Goal: Information Seeking & Learning: Learn about a topic

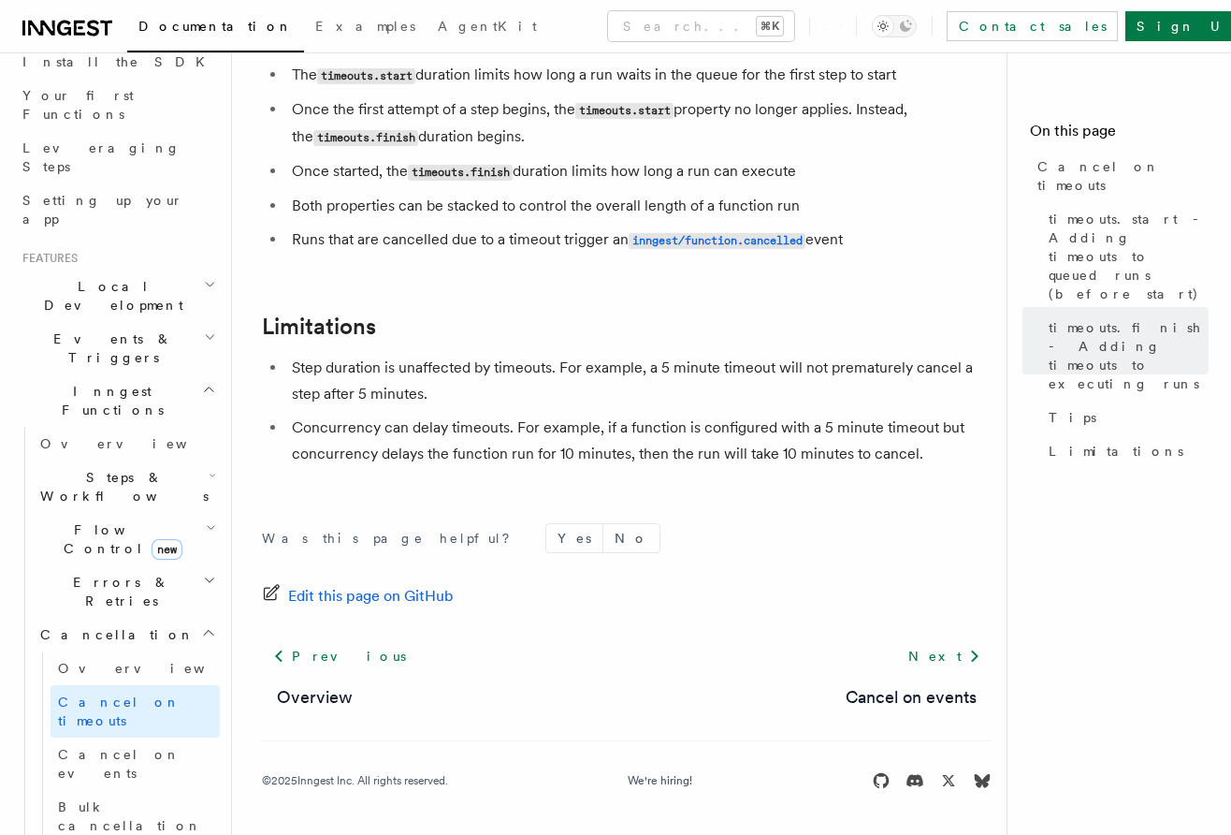
scroll to position [314, 0]
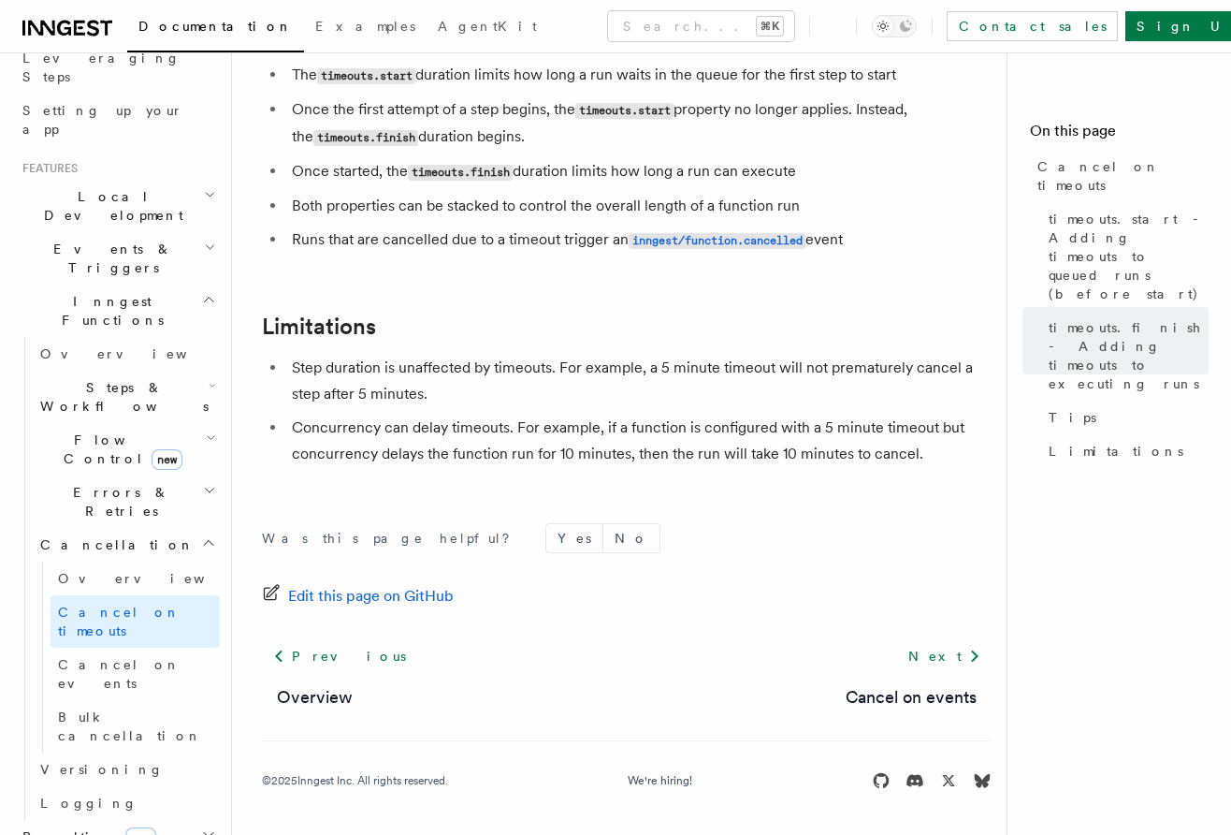
click at [97, 378] on span "Steps & Workflows" at bounding box center [121, 396] width 176 height 37
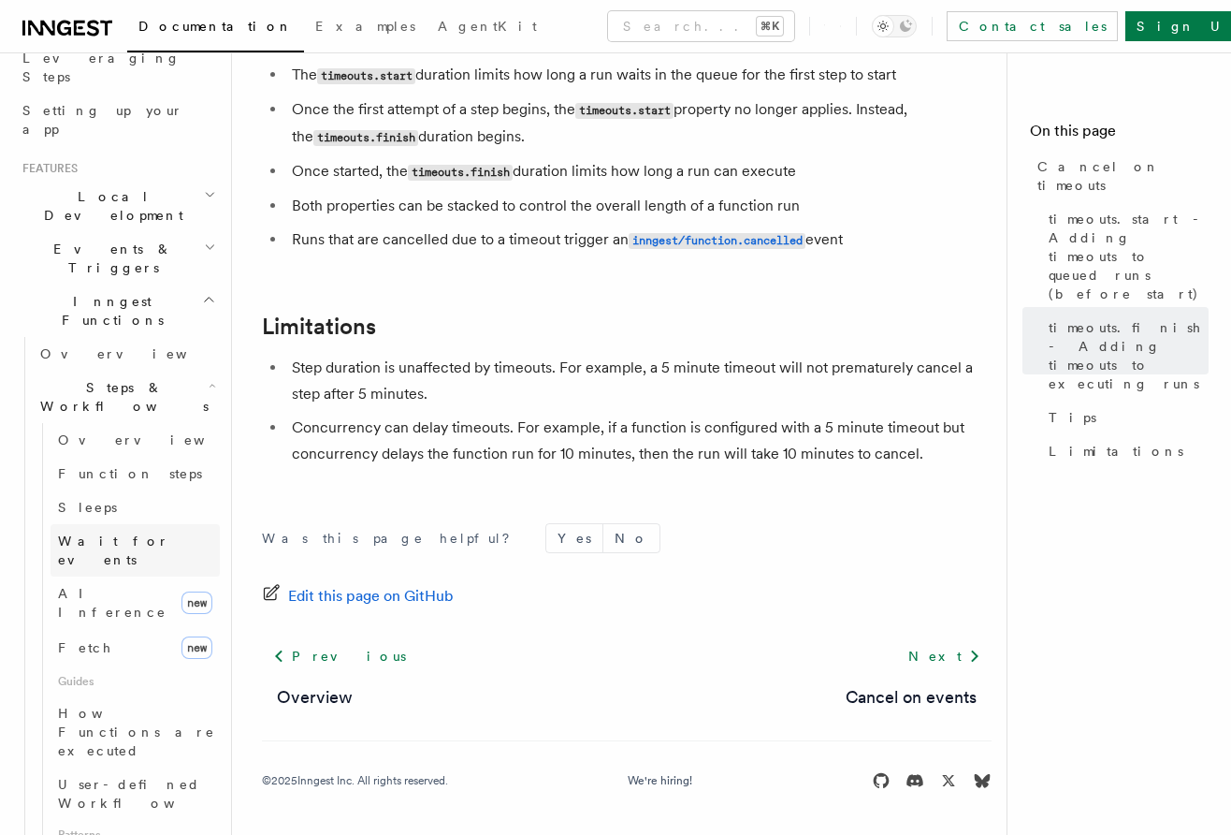
click at [117, 533] on span "Wait for events" at bounding box center [113, 550] width 111 height 34
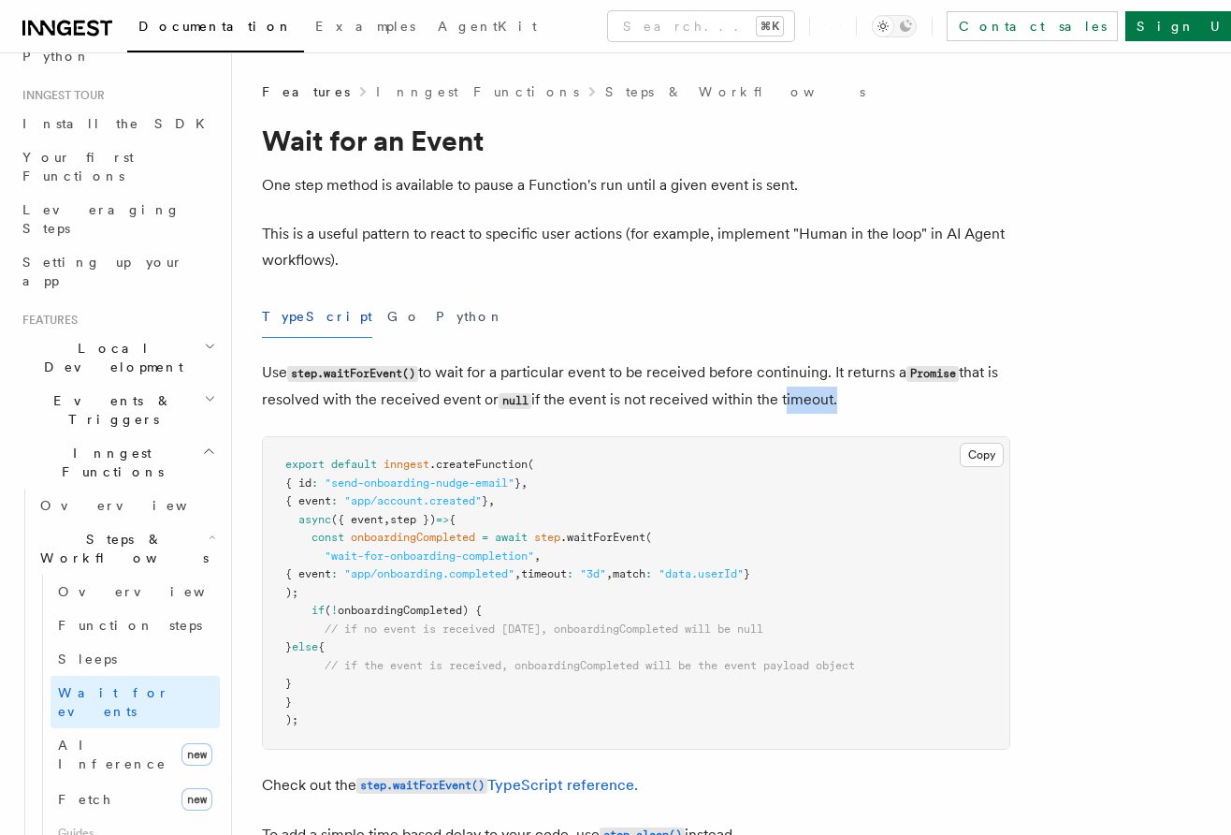
scroll to position [162, 0]
click at [116, 643] on link "Sleeps" at bounding box center [135, 660] width 169 height 34
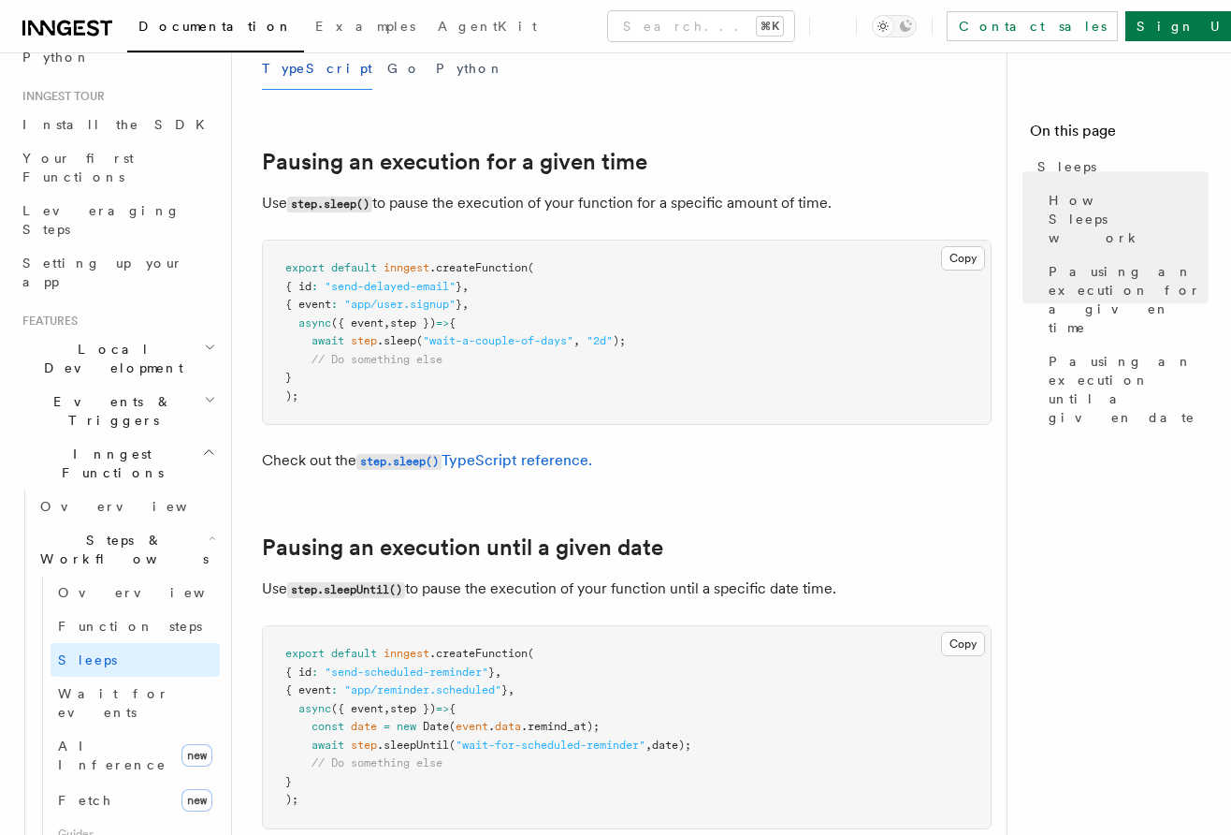
scroll to position [712, 0]
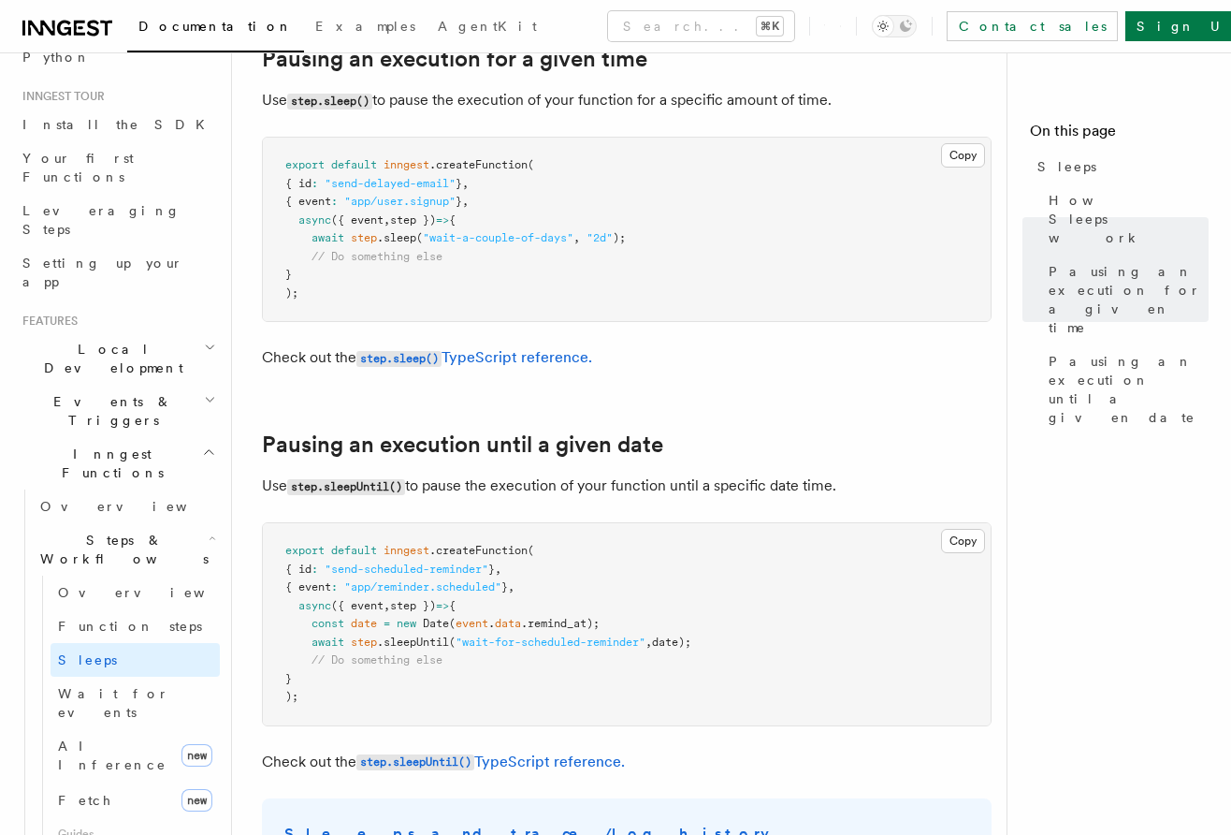
click at [122, 444] on span "Inngest Functions" at bounding box center [108, 462] width 187 height 37
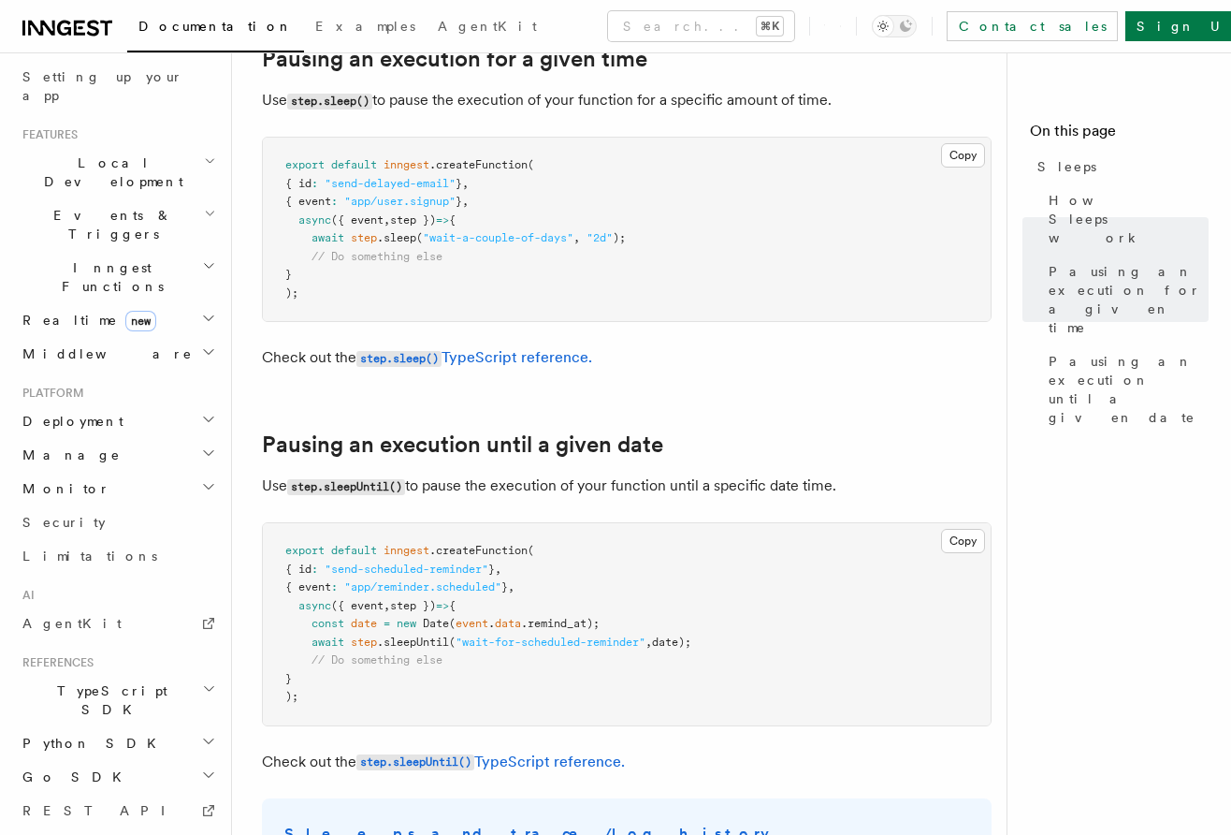
scroll to position [402, 0]
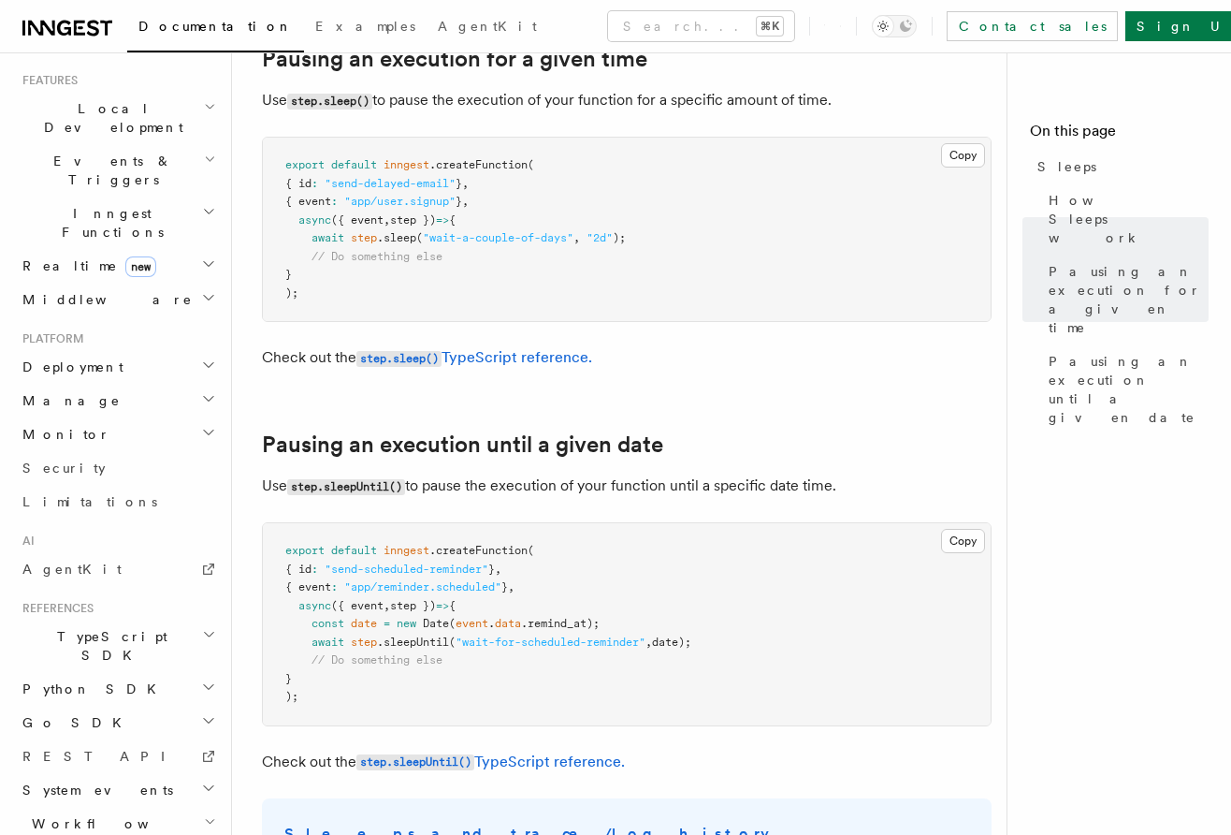
click at [149, 619] on h2 "TypeScript SDK" at bounding box center [117, 645] width 205 height 52
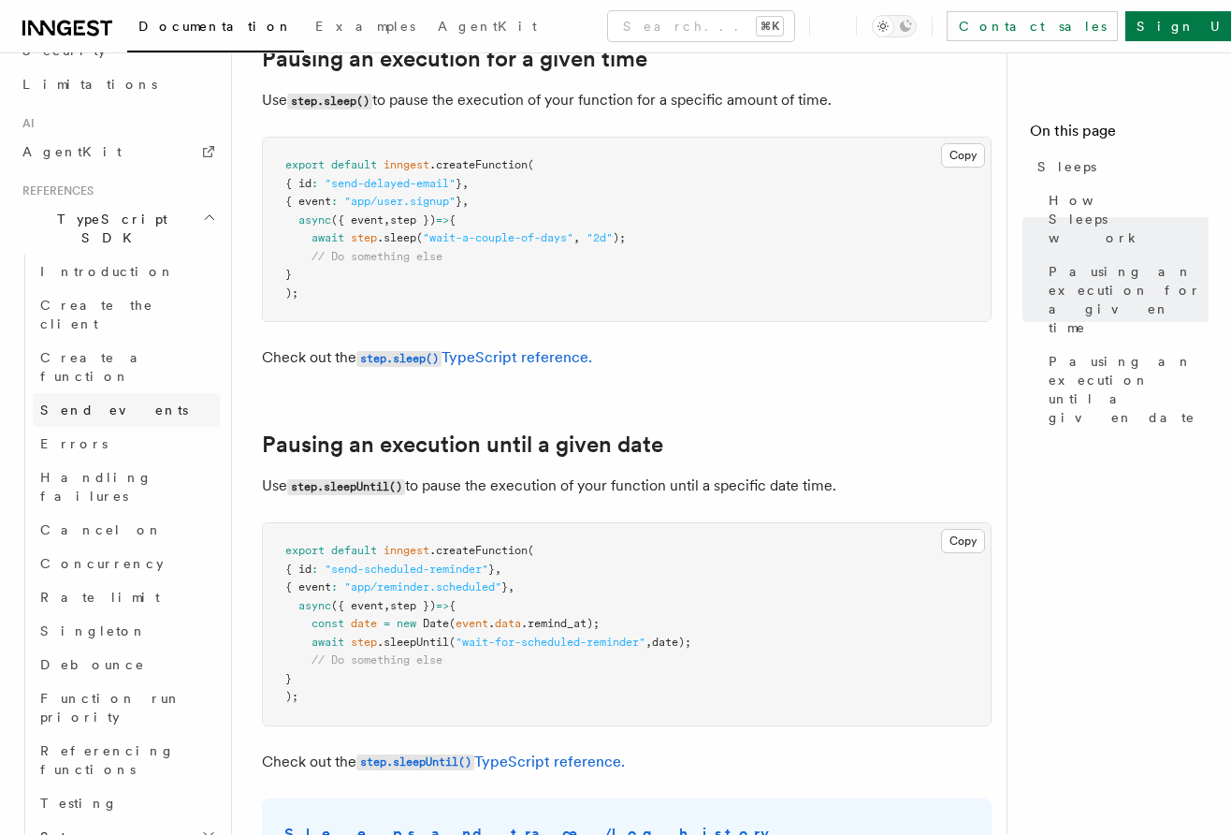
scroll to position [830, 0]
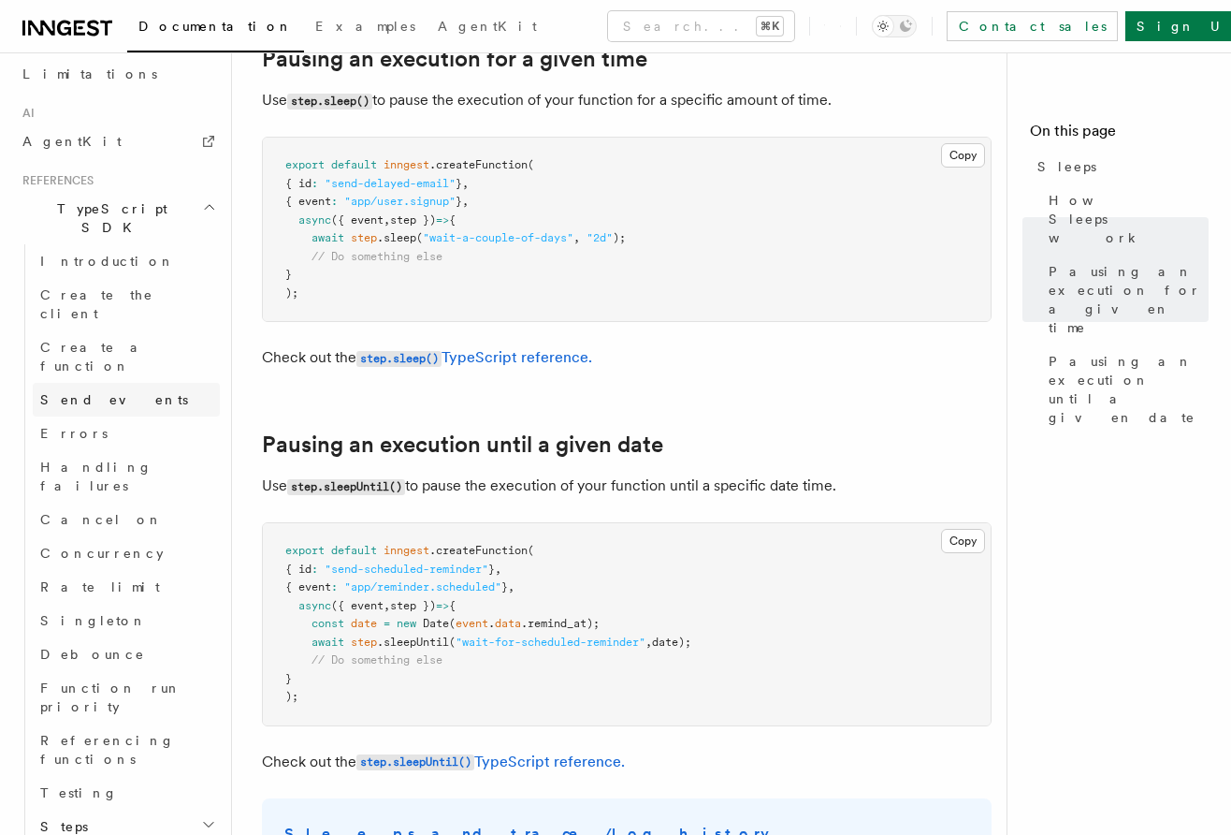
click at [103, 383] on link "Send events" at bounding box center [126, 400] width 187 height 34
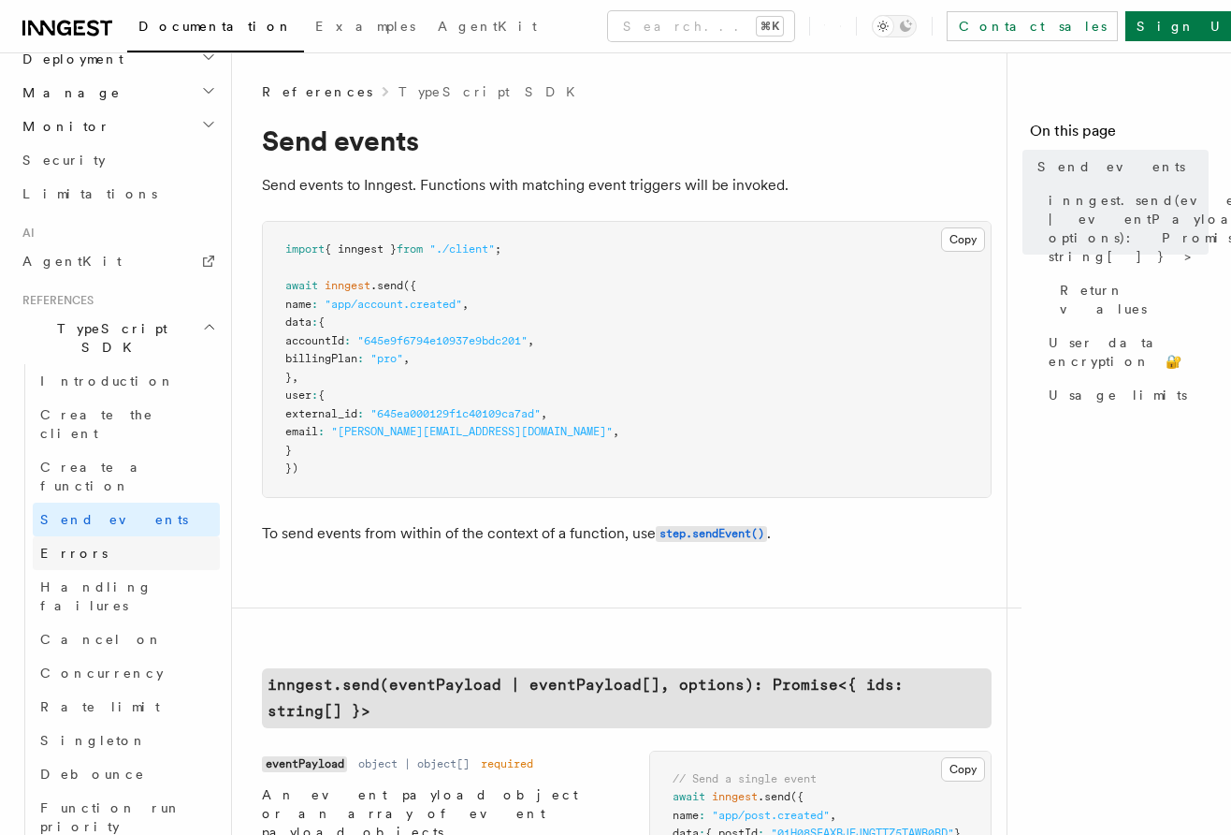
scroll to position [1002, 0]
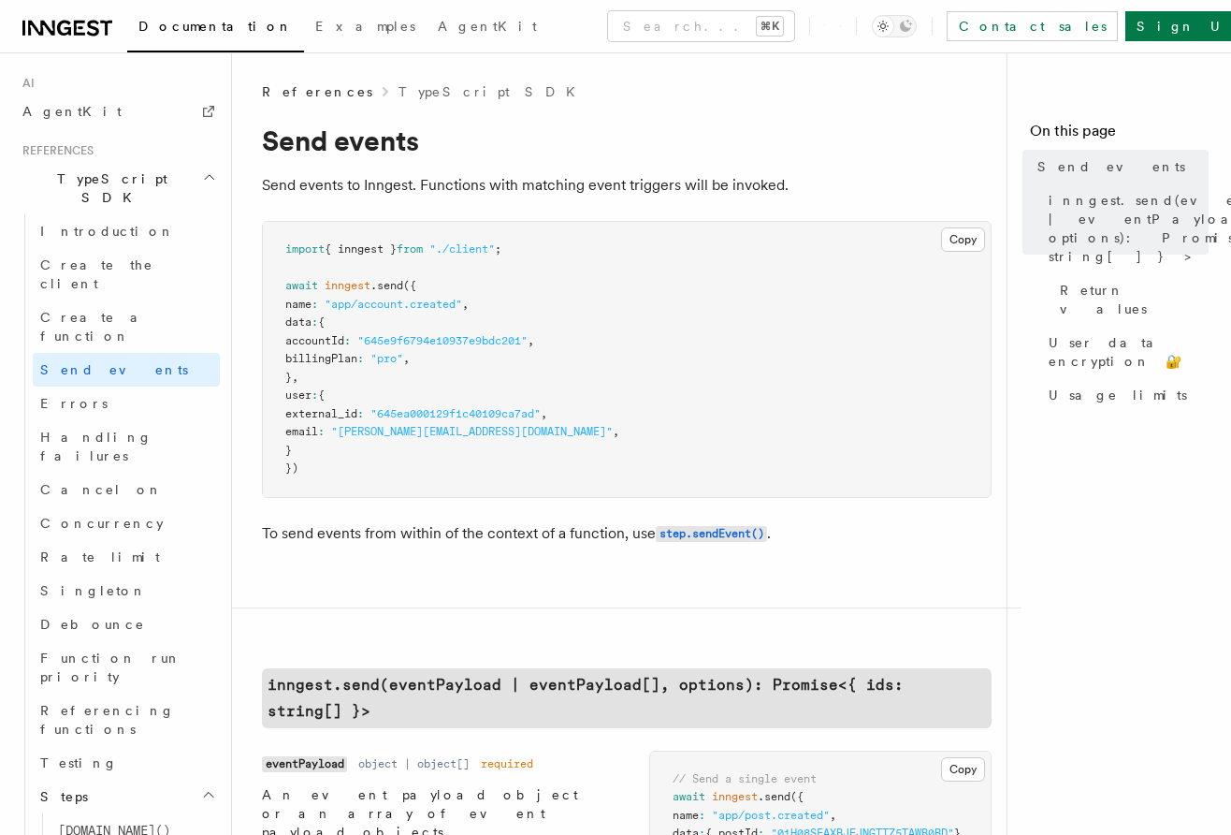
scroll to position [1163, 0]
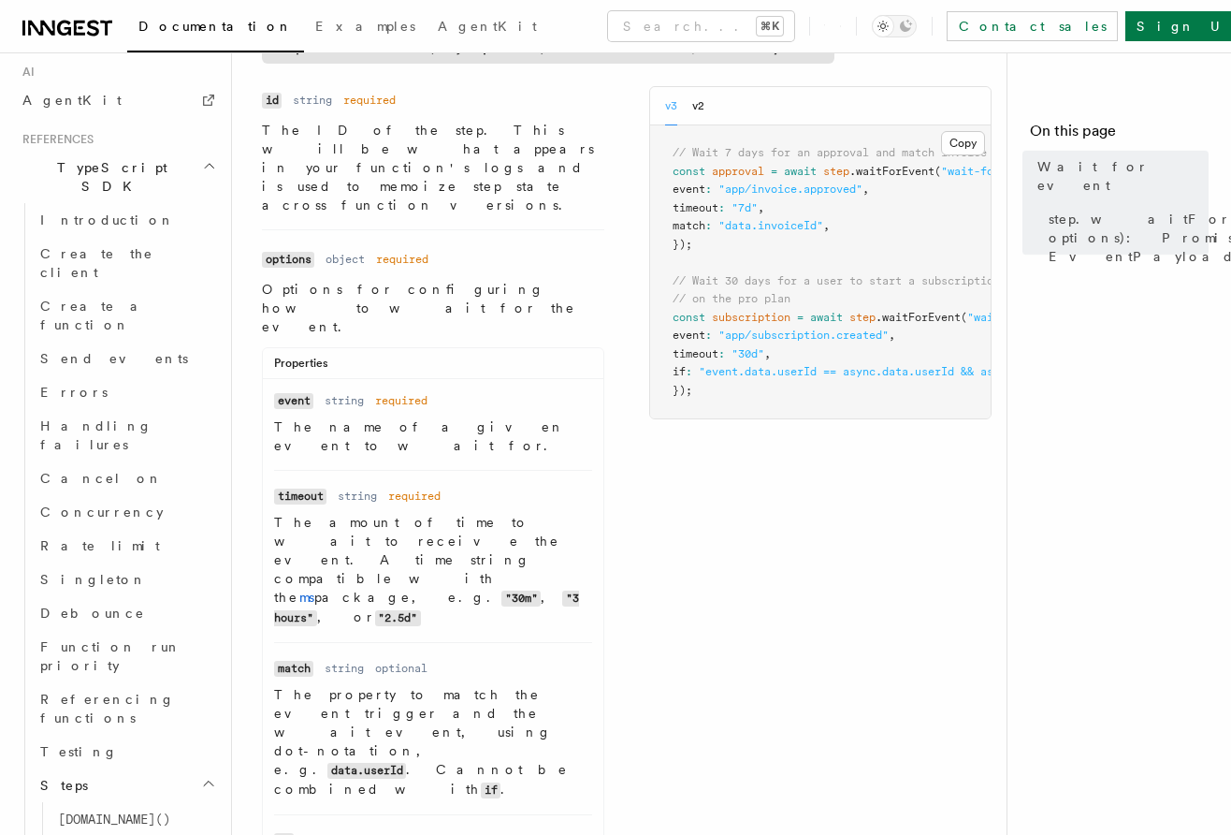
scroll to position [141, 0]
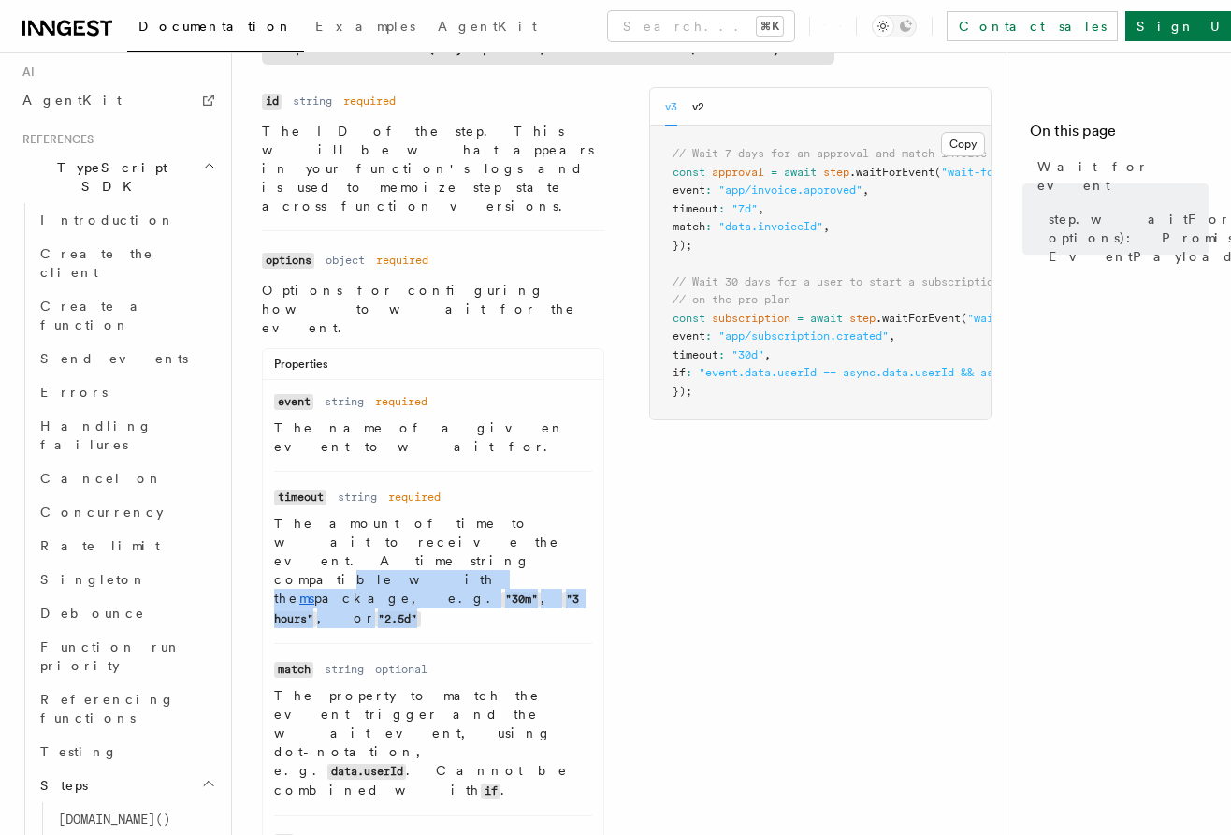
drag, startPoint x: 470, startPoint y: 475, endPoint x: 357, endPoint y: 454, distance: 114.3
click at [357, 514] on p "The amount of time to wait to receive the event. A time string compatible with …" at bounding box center [433, 571] width 318 height 114
click at [358, 514] on p "The amount of time to wait to receive the event. A time string compatible with …" at bounding box center [433, 571] width 318 height 114
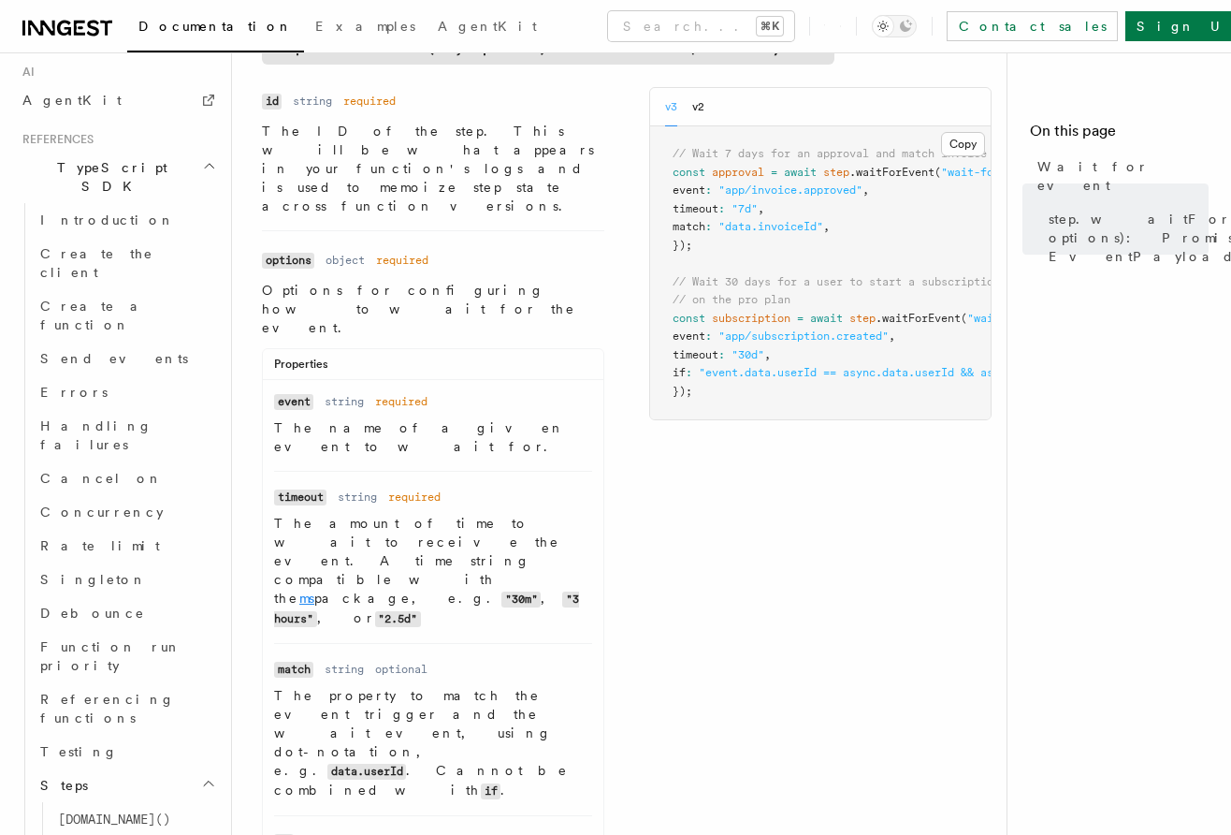
click at [314, 590] on link "ms" at bounding box center [306, 597] width 15 height 15
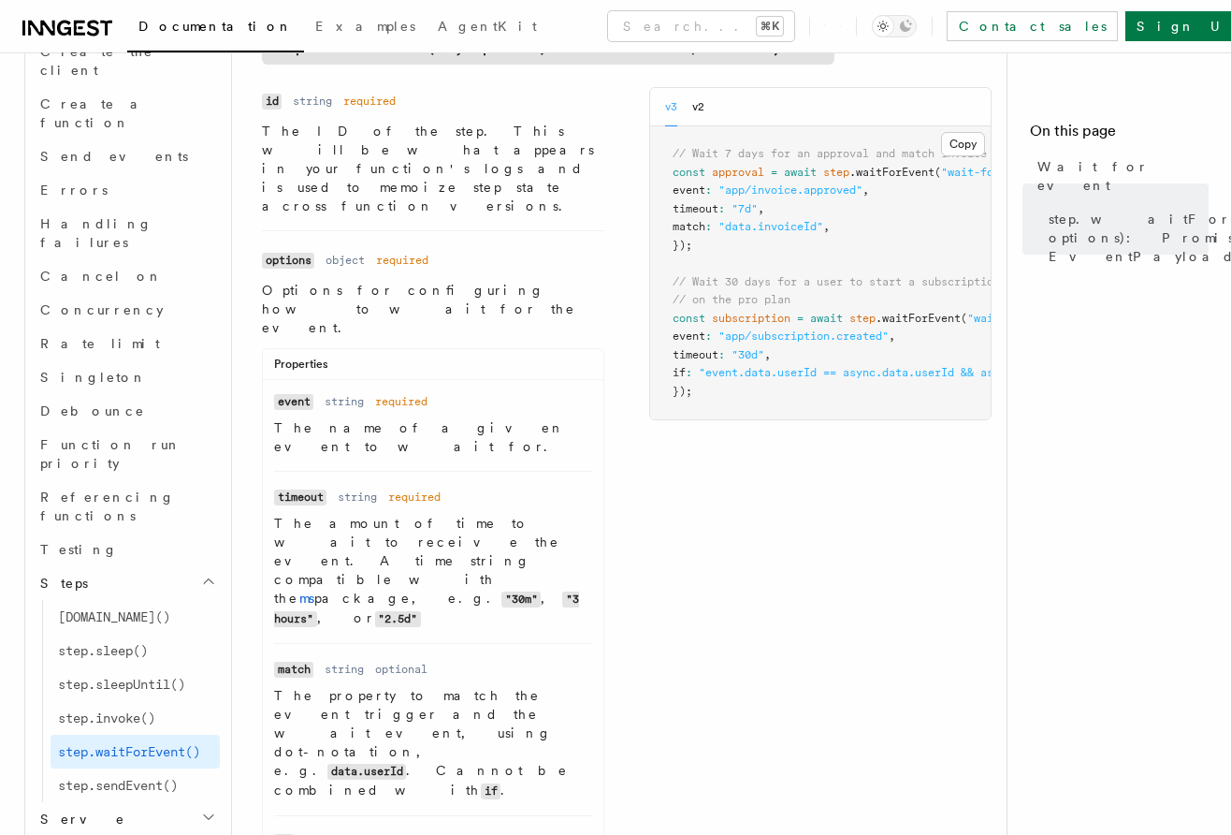
scroll to position [1338, 0]
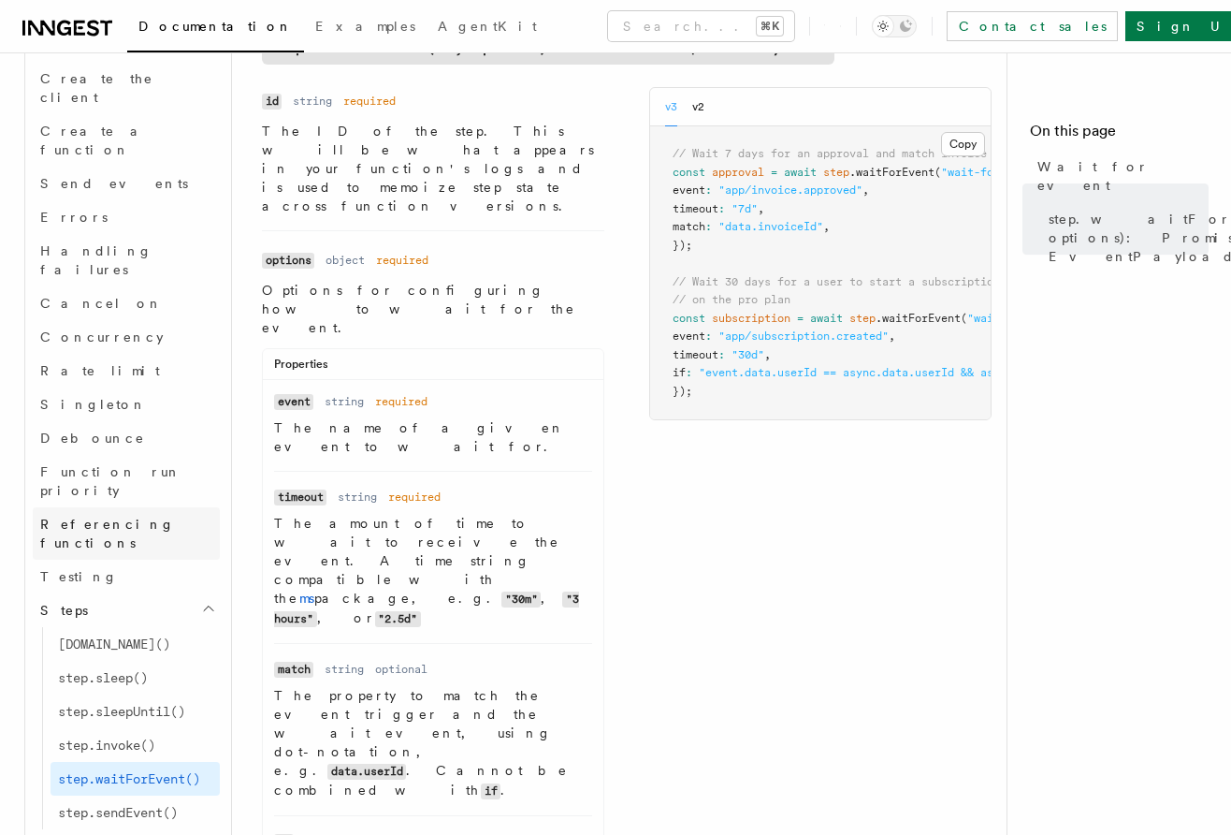
click at [130, 517] on span "Referencing functions" at bounding box center [107, 534] width 135 height 34
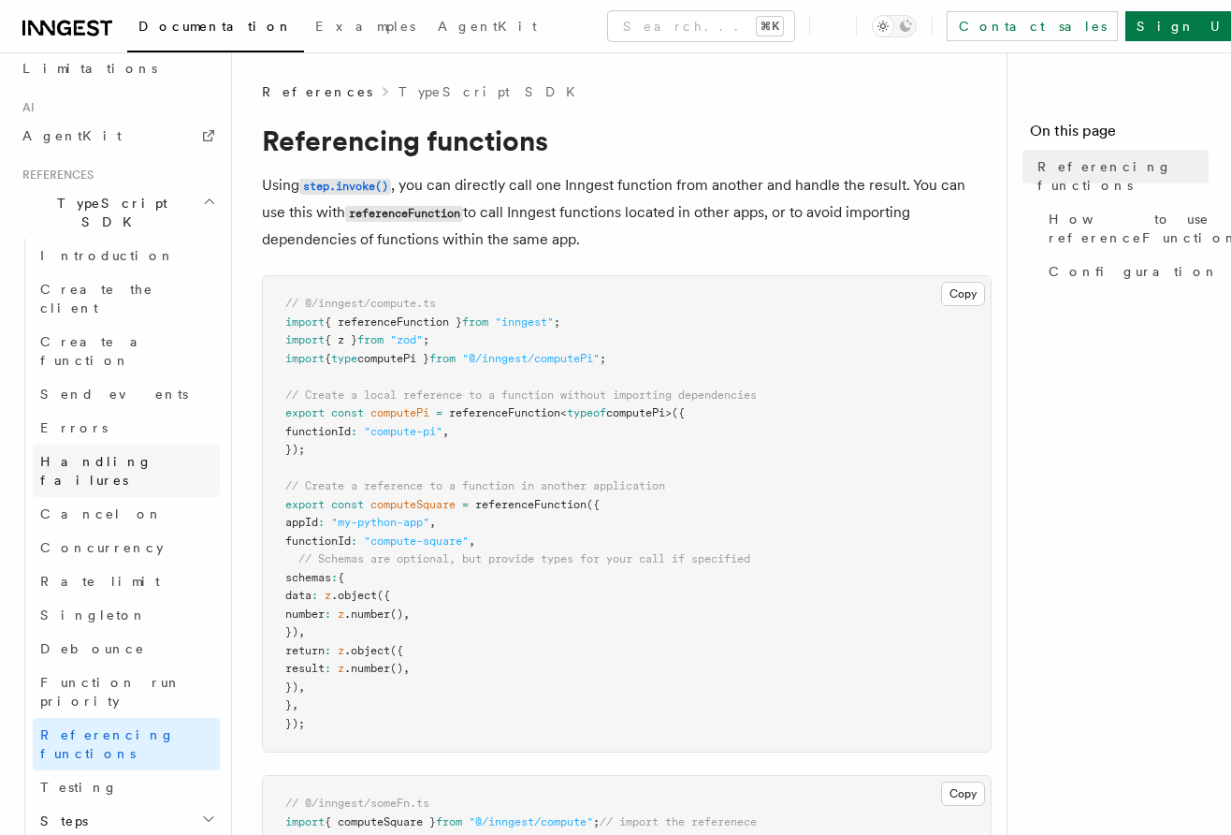
scroll to position [1113, 0]
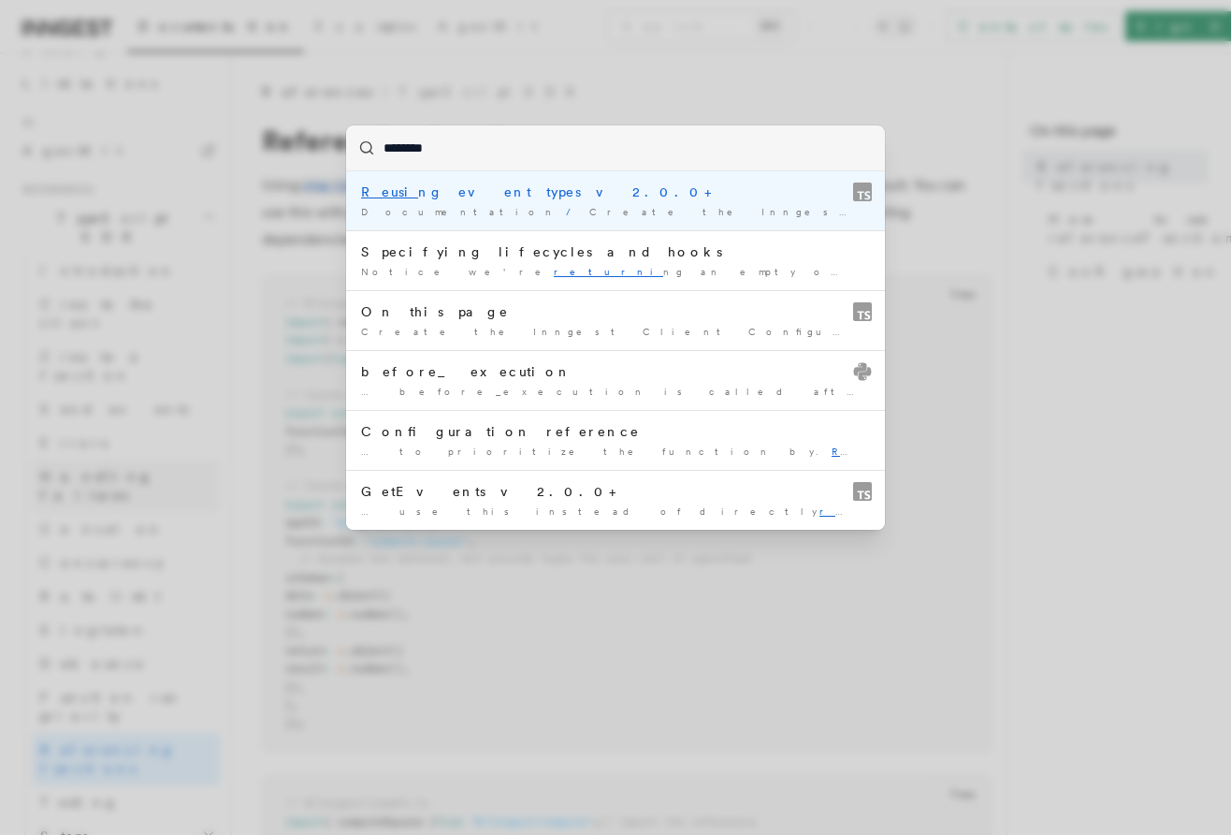
type input "*********"
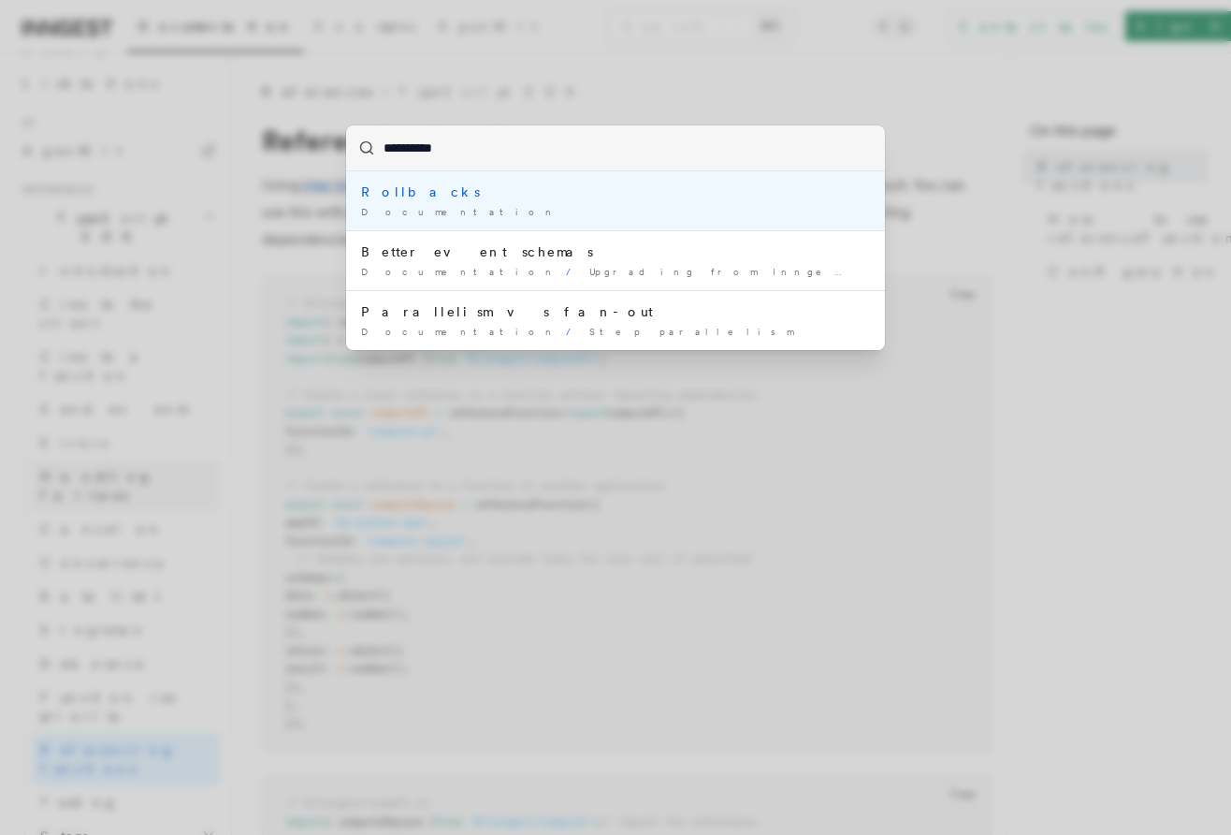
type input "**********"
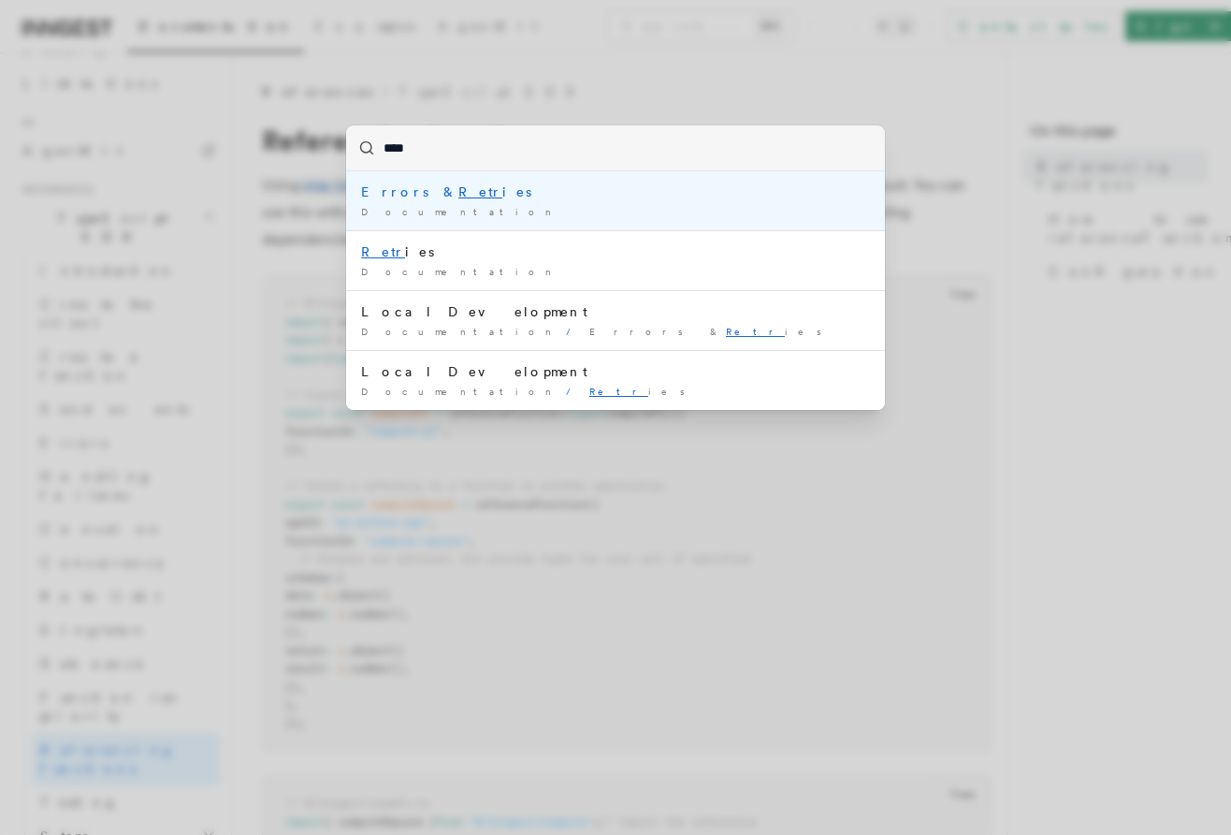
type input "*****"
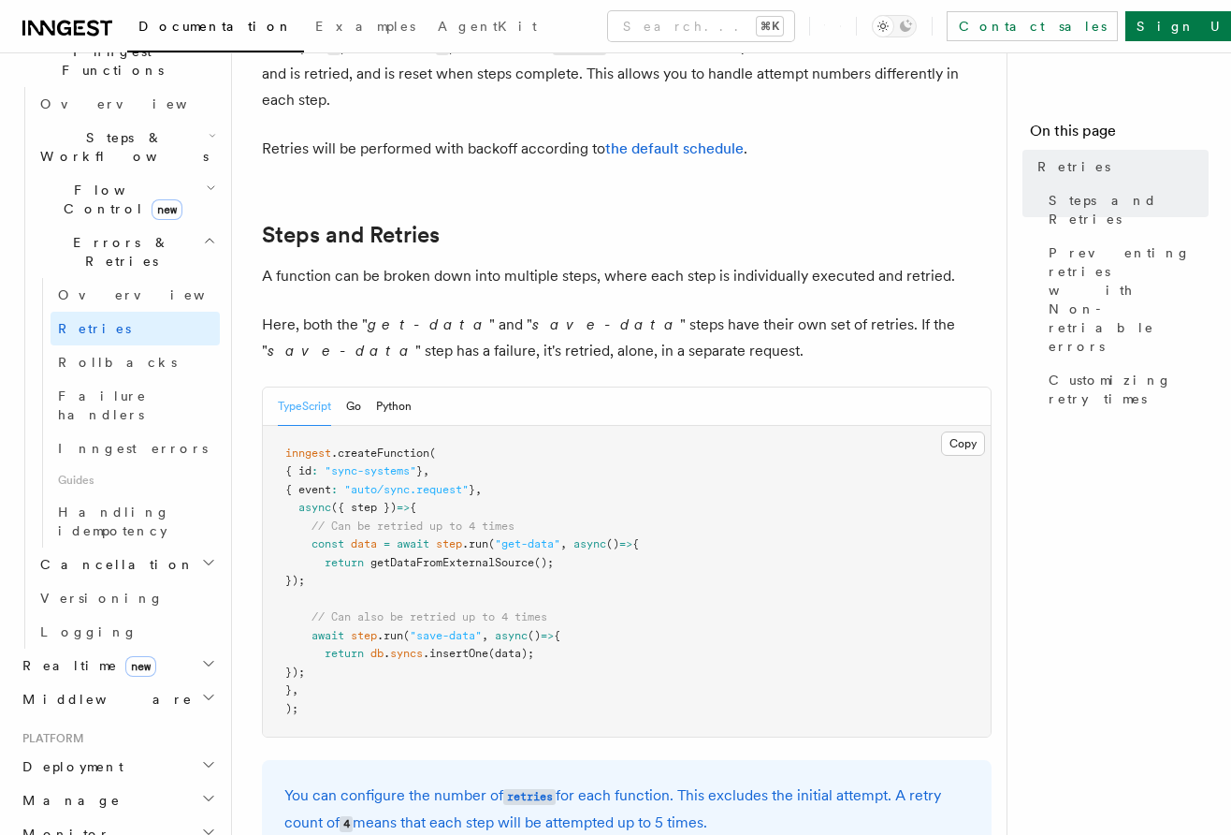
scroll to position [475, 0]
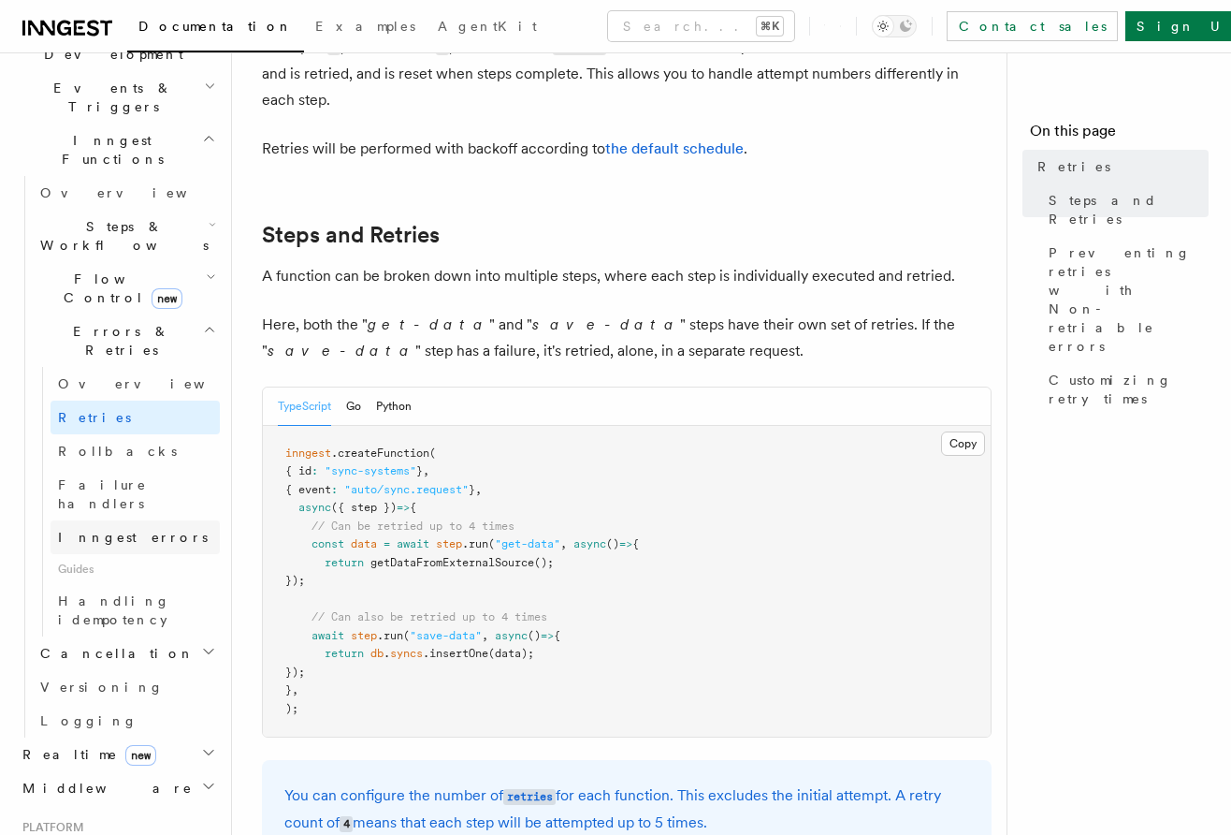
click at [134, 530] on span "Inngest errors" at bounding box center [133, 537] width 150 height 15
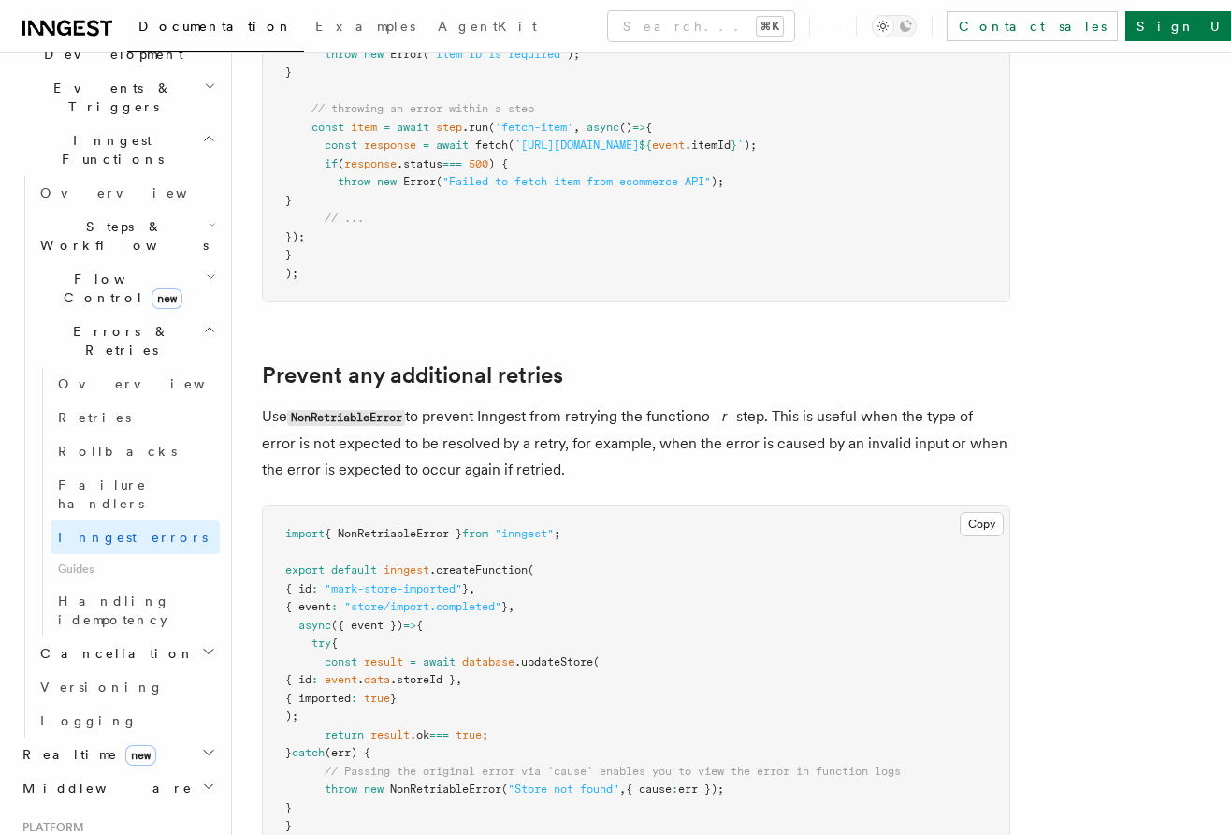
scroll to position [1453, 0]
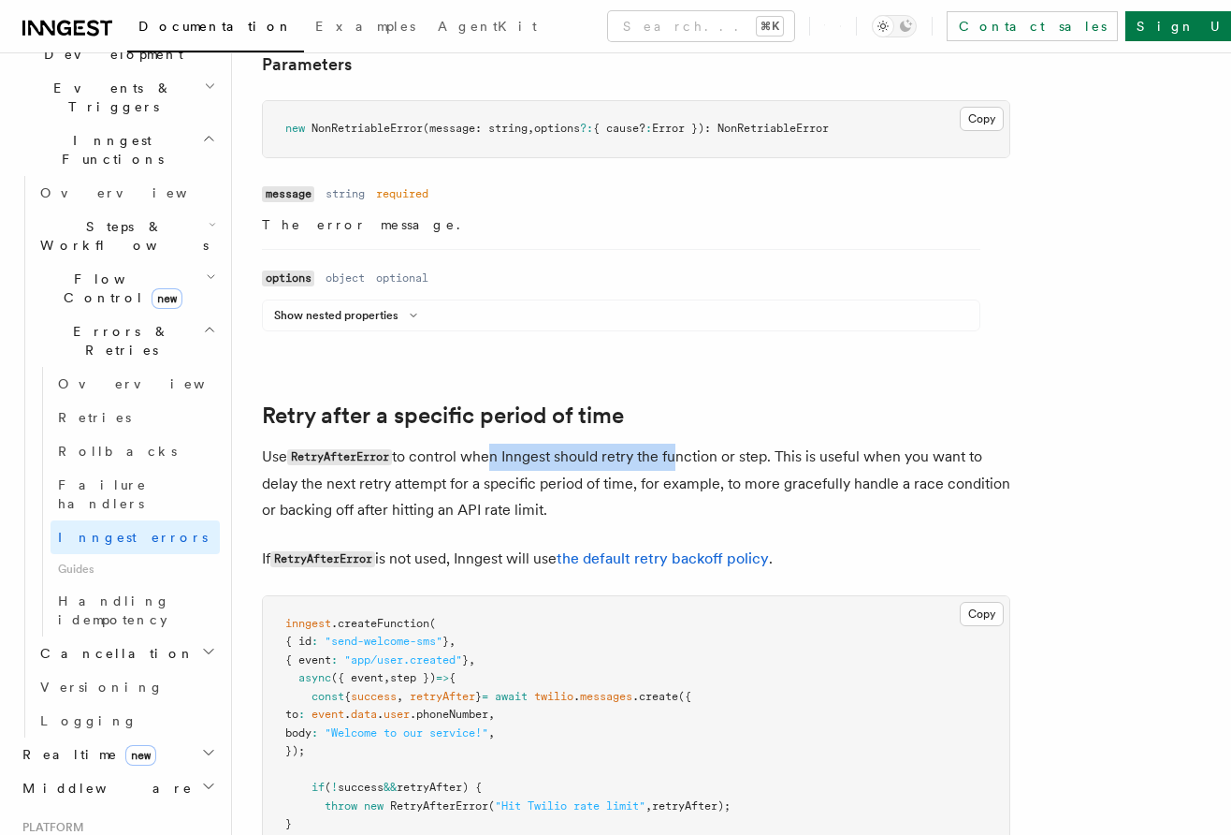
drag, startPoint x: 489, startPoint y: 460, endPoint x: 674, endPoint y: 460, distance: 184.3
click at [674, 460] on p "Use RetryAfterError to control when Inngest should retry the function or step. …" at bounding box center [636, 484] width 749 height 80
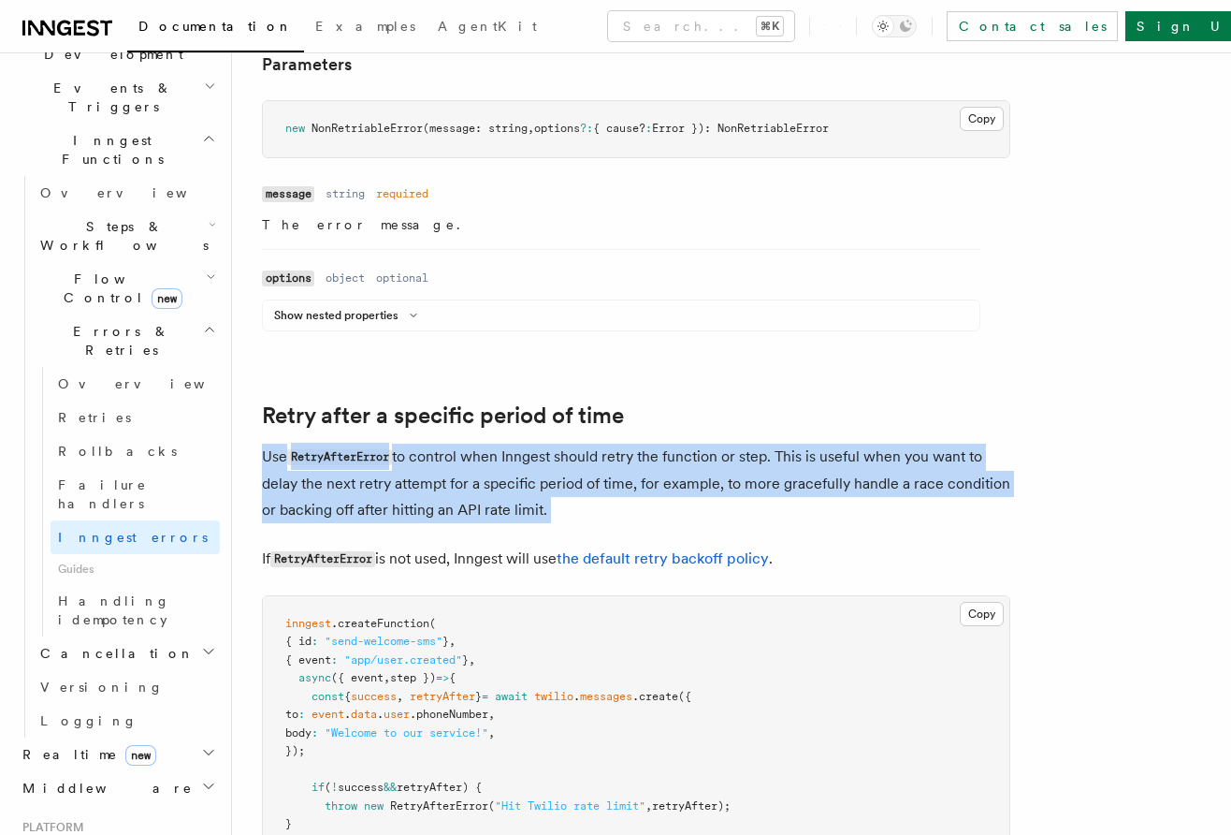
click at [674, 460] on p "Use RetryAfterError to control when Inngest should retry the function or step. …" at bounding box center [636, 484] width 749 height 80
click at [718, 466] on p "Use RetryAfterError to control when Inngest should retry the function or step. …" at bounding box center [636, 484] width 749 height 80
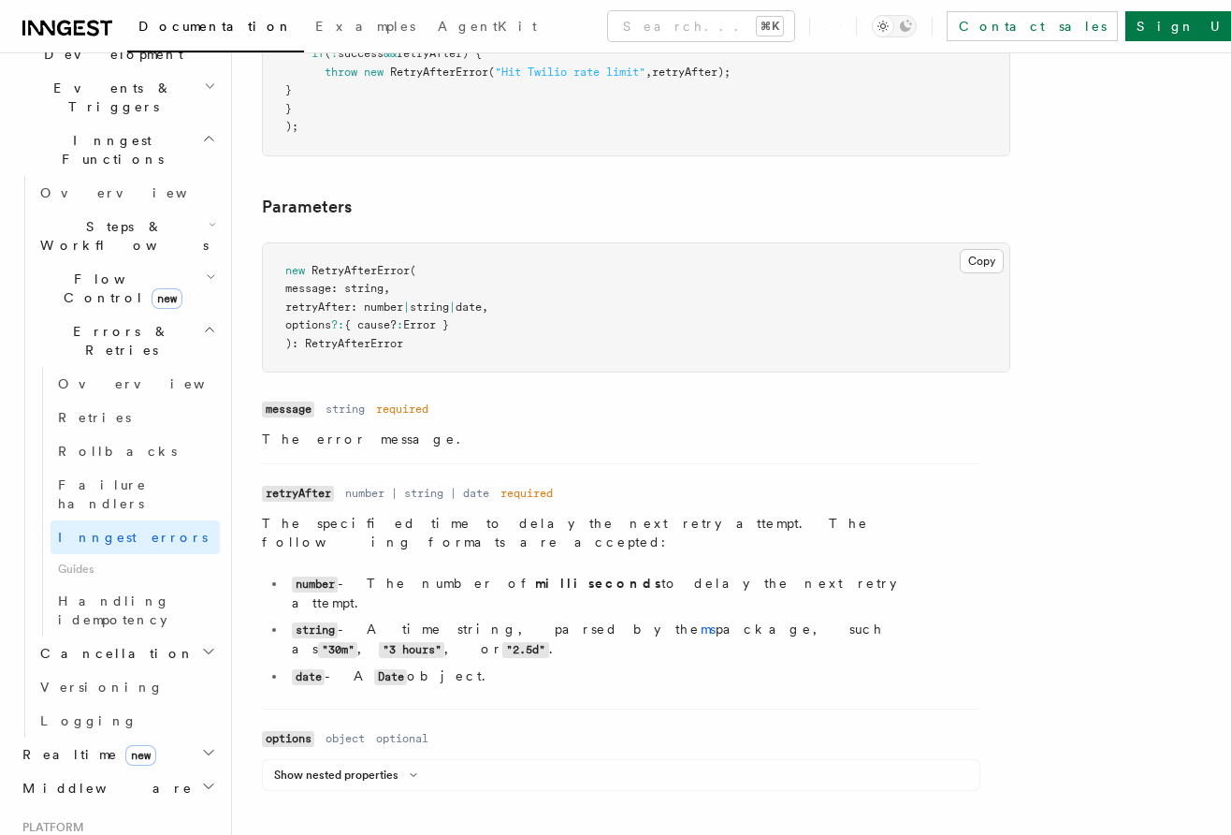
scroll to position [2175, 0]
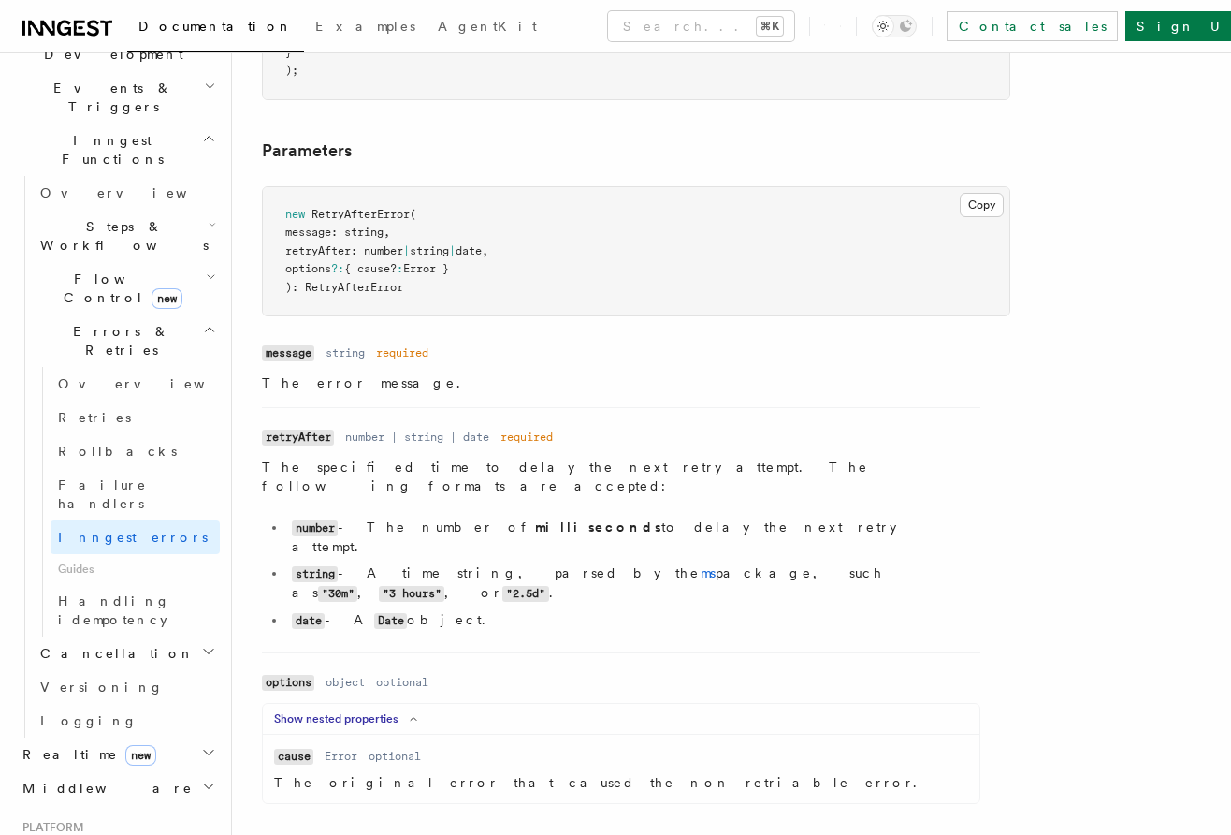
scroll to position [2251, 0]
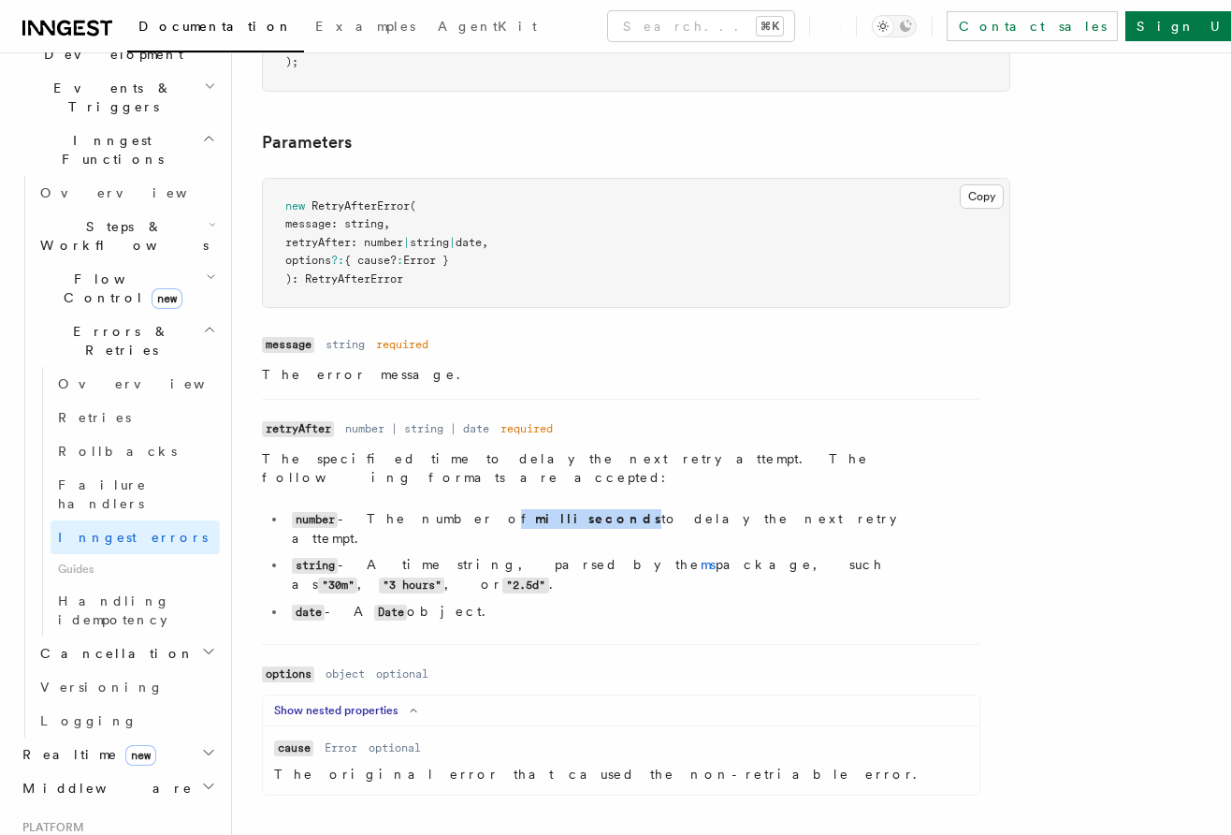
drag, startPoint x: 425, startPoint y: 503, endPoint x: 513, endPoint y: 503, distance: 88.0
click at [513, 509] on li "number - The number of milliseconds to delay the next retry attempt." at bounding box center [633, 528] width 694 height 38
